Goal: Transaction & Acquisition: Purchase product/service

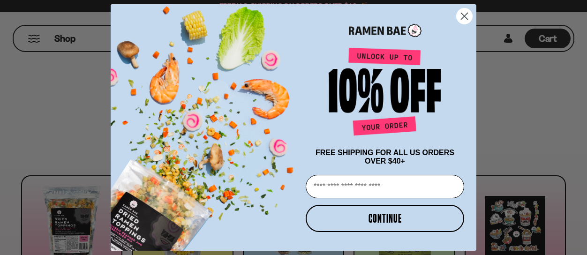
click at [369, 186] on input "Email" at bounding box center [385, 186] width 158 height 23
type input "**********"
click at [396, 221] on button "CONTINUE" at bounding box center [385, 218] width 158 height 27
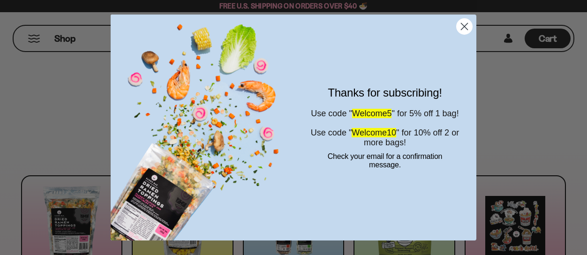
drag, startPoint x: 466, startPoint y: 25, endPoint x: 463, endPoint y: 20, distance: 5.9
click at [463, 23] on circle "Close dialog" at bounding box center [464, 26] width 15 height 15
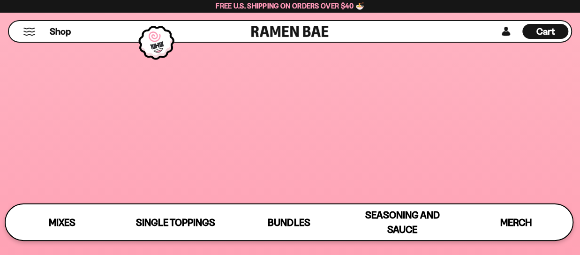
scroll to position [1245, 0]
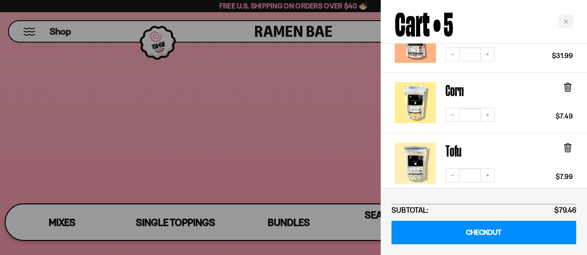
scroll to position [125, 0]
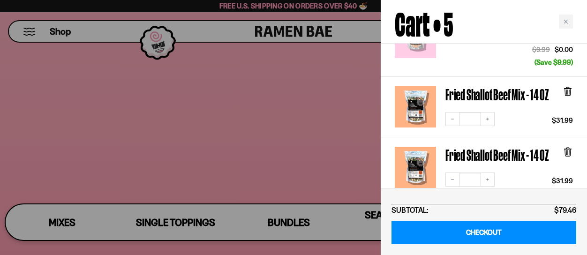
click at [570, 97] on icon at bounding box center [568, 91] width 10 height 10
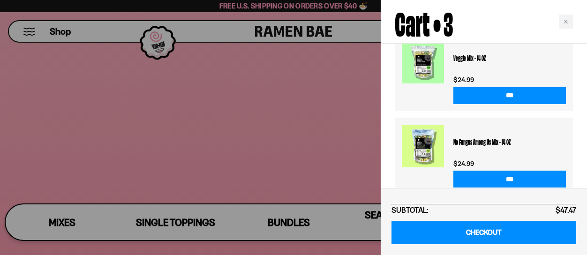
scroll to position [429, 0]
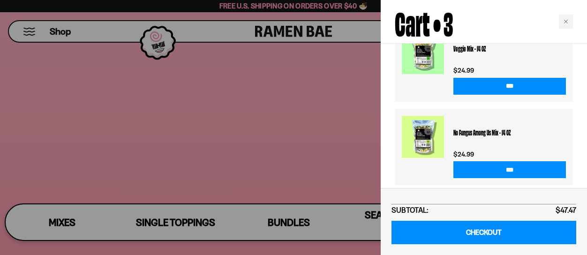
drag, startPoint x: 461, startPoint y: 36, endPoint x: 446, endPoint y: 64, distance: 31.5
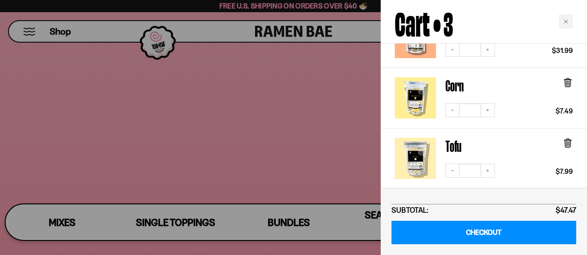
scroll to position [250, 0]
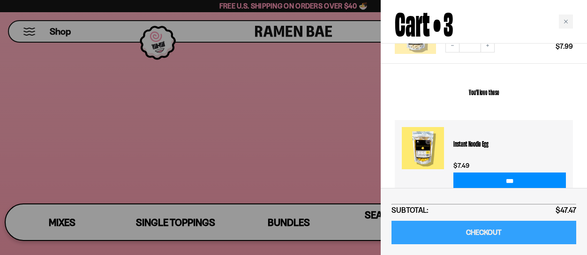
click at [463, 232] on link "CHECKOUT" at bounding box center [483, 233] width 185 height 24
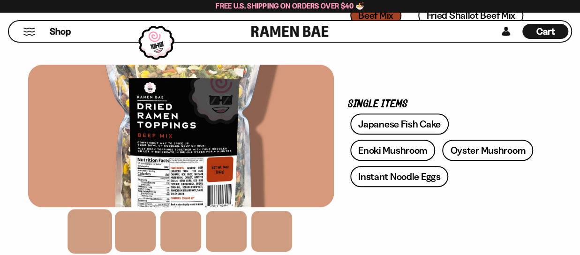
scroll to position [261, 0]
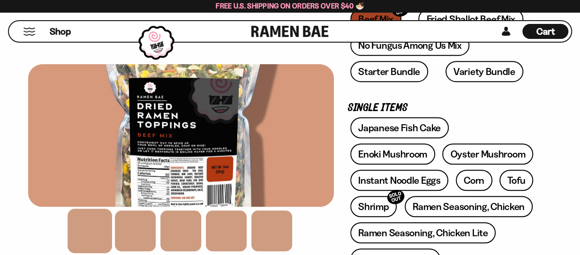
drag, startPoint x: 331, startPoint y: 115, endPoint x: 309, endPoint y: 119, distance: 22.8
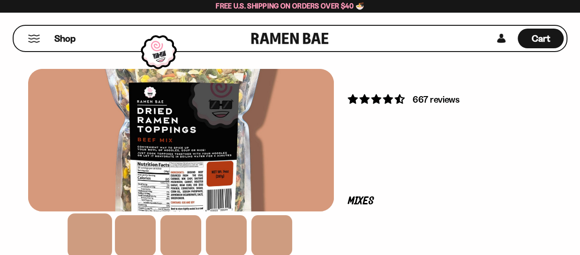
scroll to position [0, 0]
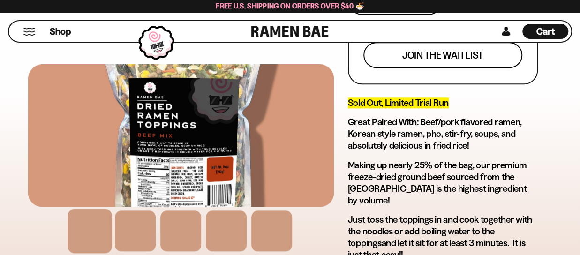
scroll to position [505, 0]
